Goal: Check status: Check status

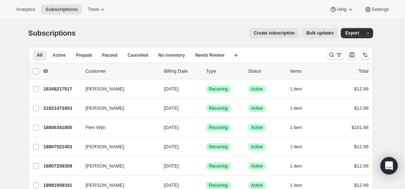
click at [335, 53] on icon "Search and filter results" at bounding box center [331, 54] width 7 height 7
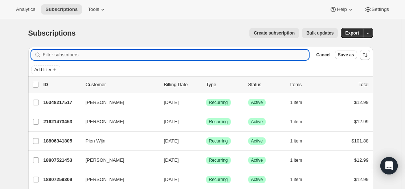
click at [223, 50] on input "Filter subscribers" at bounding box center [176, 55] width 266 height 10
paste input "[EMAIL_ADDRESS][DOMAIN_NAME]"
type input "[EMAIL_ADDRESS][DOMAIN_NAME]"
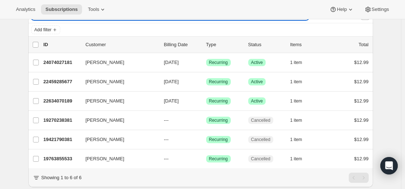
scroll to position [29, 0]
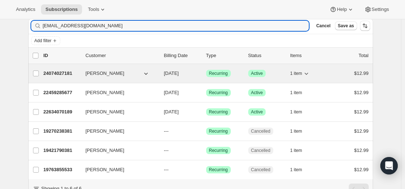
click at [66, 71] on p "24074027181" at bounding box center [62, 73] width 36 height 7
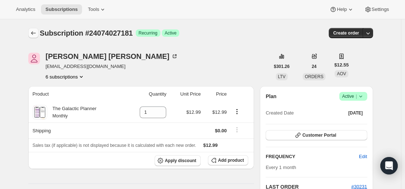
click at [32, 30] on icon "Subscriptions" at bounding box center [33, 32] width 7 height 7
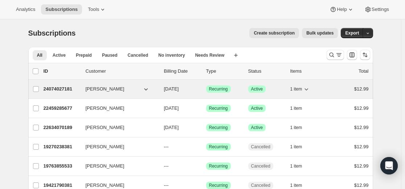
click at [66, 87] on p "24074027181" at bounding box center [62, 88] width 36 height 7
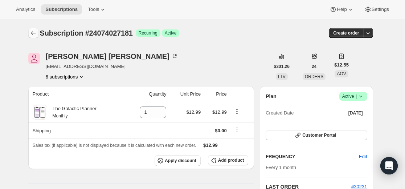
click at [36, 33] on icon "Subscriptions" at bounding box center [33, 32] width 7 height 7
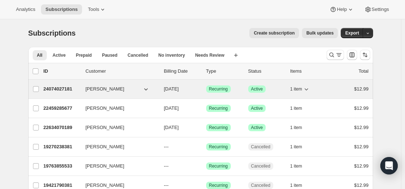
click at [63, 88] on p "24074027181" at bounding box center [62, 88] width 36 height 7
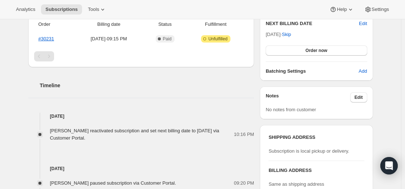
scroll to position [181, 0]
